Goal: Task Accomplishment & Management: Use online tool/utility

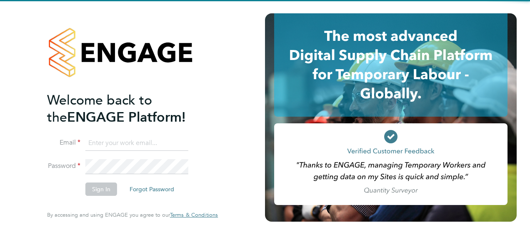
type input "nick.theaker@vistry.co.uk"
click at [183, 175] on li "Password" at bounding box center [128, 170] width 162 height 23
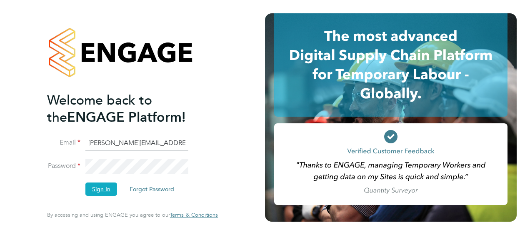
click at [102, 188] on button "Sign In" at bounding box center [101, 188] width 32 height 13
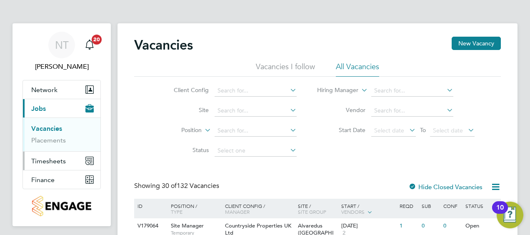
click at [63, 158] on span "Timesheets" at bounding box center [48, 161] width 35 height 8
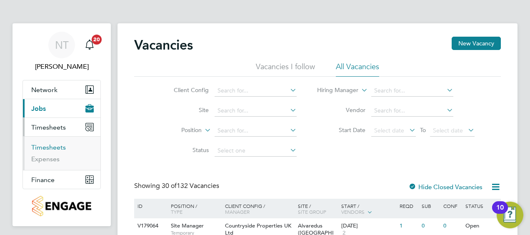
click at [55, 147] on link "Timesheets" at bounding box center [48, 147] width 35 height 8
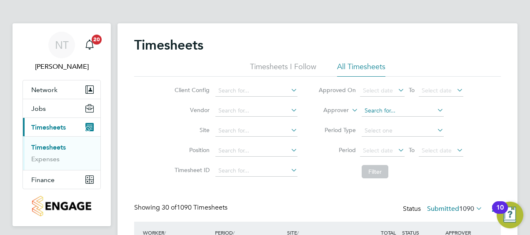
click at [387, 111] on input at bounding box center [403, 111] width 82 height 12
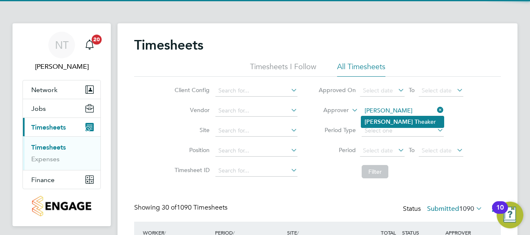
click at [395, 120] on li "Nick T heaker" at bounding box center [402, 121] width 82 height 11
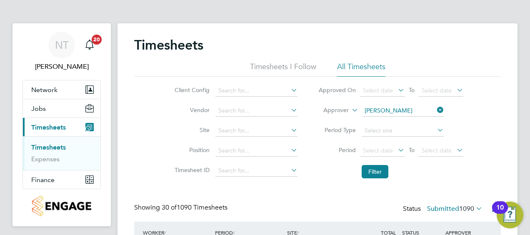
type input "[PERSON_NAME]"
click at [376, 166] on button "Filter" at bounding box center [375, 171] width 27 height 13
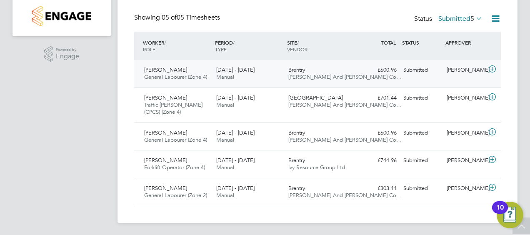
click at [491, 67] on icon at bounding box center [492, 69] width 10 height 7
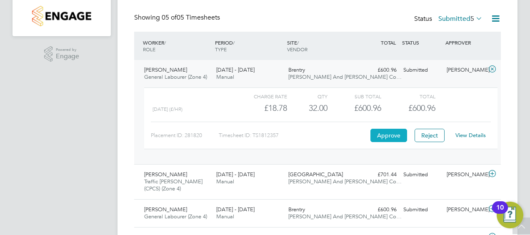
click at [378, 132] on button "Approve" at bounding box center [388, 135] width 37 height 13
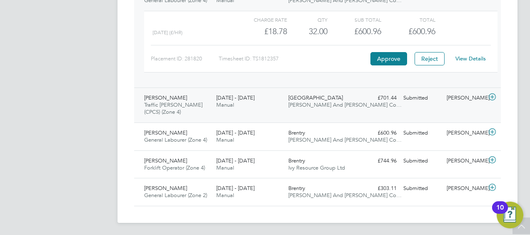
click at [492, 95] on icon at bounding box center [492, 97] width 10 height 7
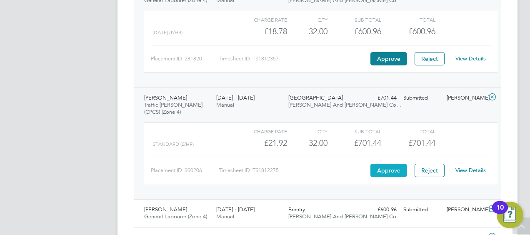
click at [383, 175] on button "Approve" at bounding box center [388, 170] width 37 height 13
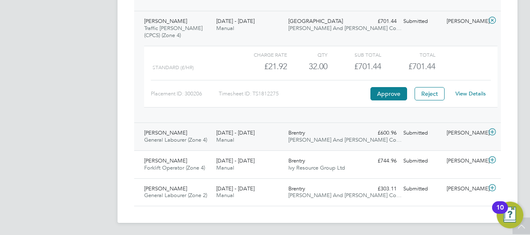
click at [494, 130] on icon at bounding box center [492, 132] width 10 height 7
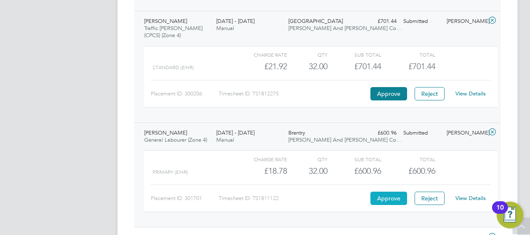
click at [390, 200] on button "Approve" at bounding box center [388, 198] width 37 height 13
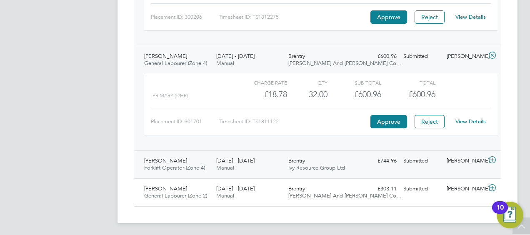
click at [490, 158] on icon at bounding box center [492, 160] width 10 height 7
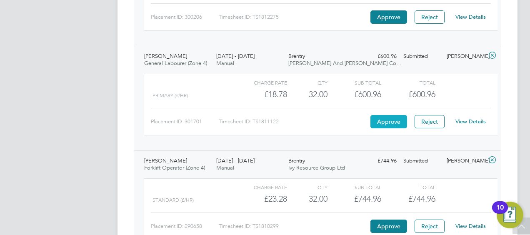
scroll to position [496, 0]
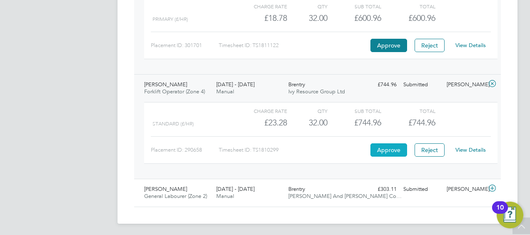
click at [377, 147] on button "Approve" at bounding box center [388, 149] width 37 height 13
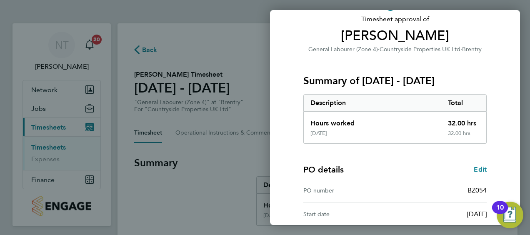
scroll to position [140, 0]
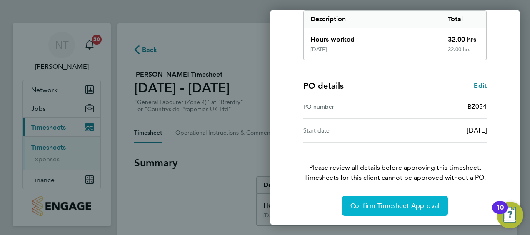
click at [373, 204] on span "Confirm Timesheet Approval" at bounding box center [394, 206] width 89 height 8
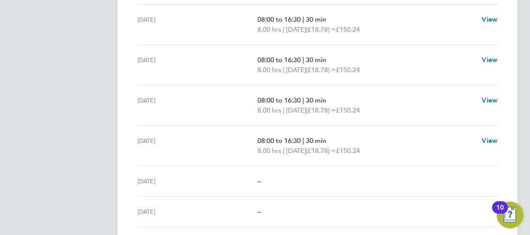
scroll to position [355, 0]
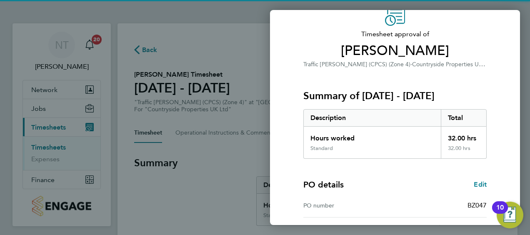
scroll to position [140, 0]
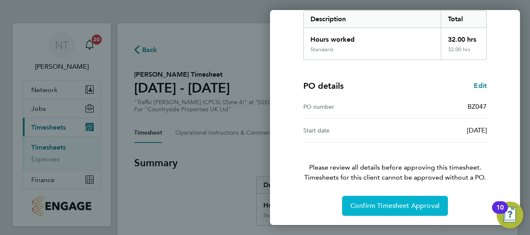
click at [373, 207] on span "Confirm Timesheet Approval" at bounding box center [394, 206] width 89 height 8
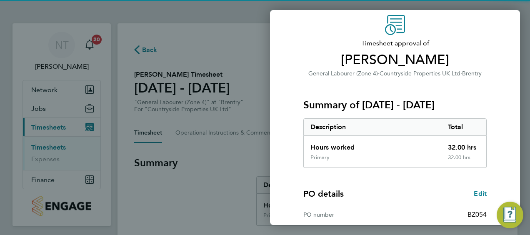
scroll to position [140, 0]
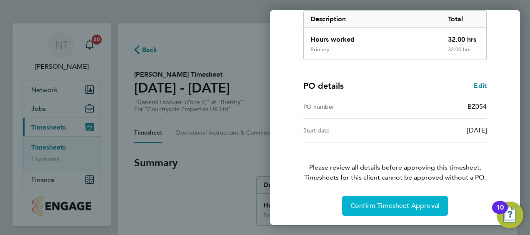
click at [387, 209] on button "Confirm Timesheet Approval" at bounding box center [395, 206] width 106 height 20
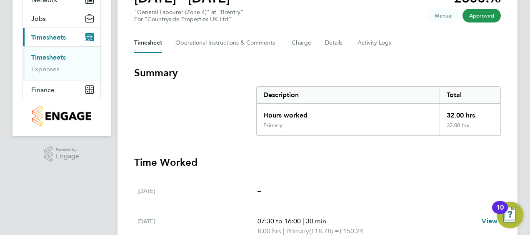
scroll to position [64, 0]
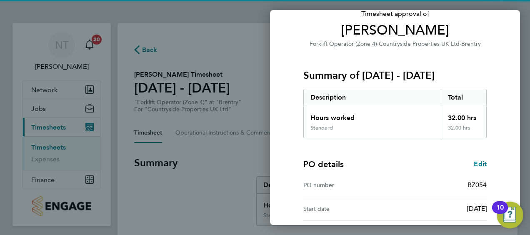
scroll to position [140, 0]
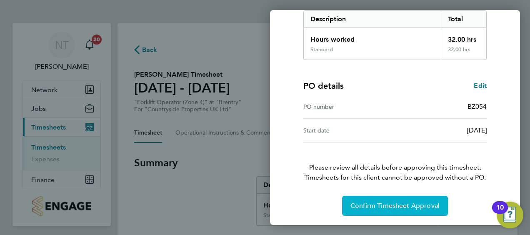
click at [391, 196] on button "Confirm Timesheet Approval" at bounding box center [395, 206] width 106 height 20
